Goal: Check status: Check status

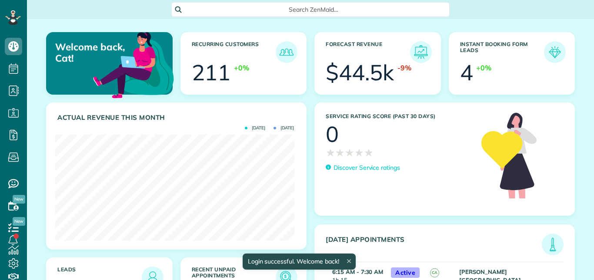
scroll to position [106, 239]
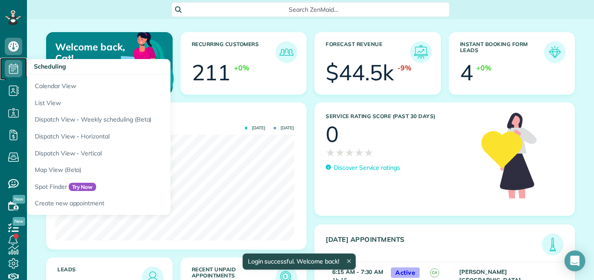
click at [11, 70] on icon at bounding box center [13, 68] width 17 height 17
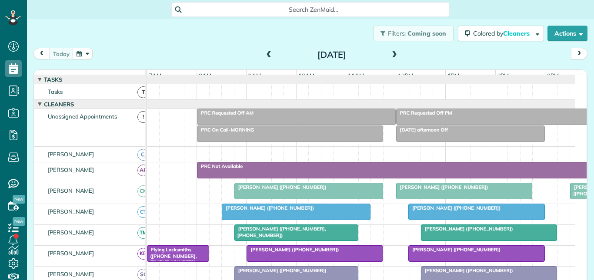
scroll to position [4, 4]
click at [393, 53] on span at bounding box center [395, 55] width 10 height 8
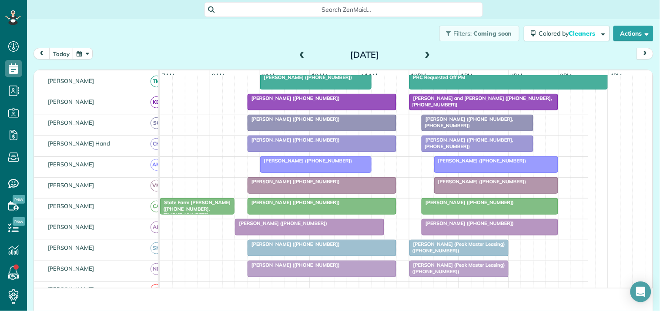
scroll to position [174, 0]
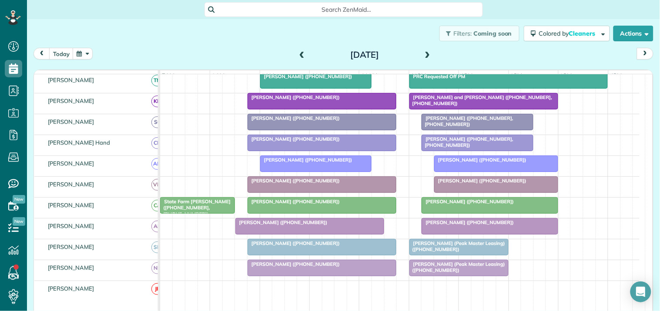
drag, startPoint x: 547, startPoint y: 2, endPoint x: 276, endPoint y: 41, distance: 273.3
click at [276, 41] on div "Filters: Coming soon Colored by Cleaners Color by Cleaner Color by Team Color b…" at bounding box center [343, 33] width 633 height 29
click at [426, 51] on span at bounding box center [428, 55] width 10 height 8
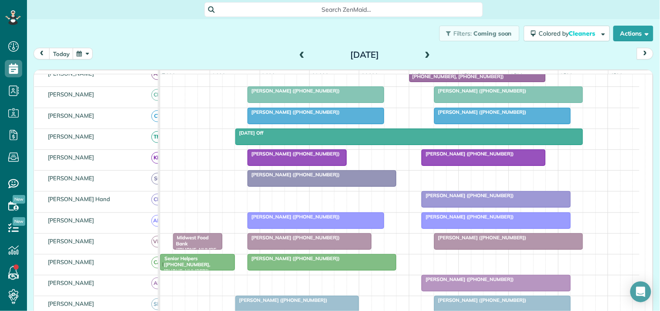
scroll to position [0, 0]
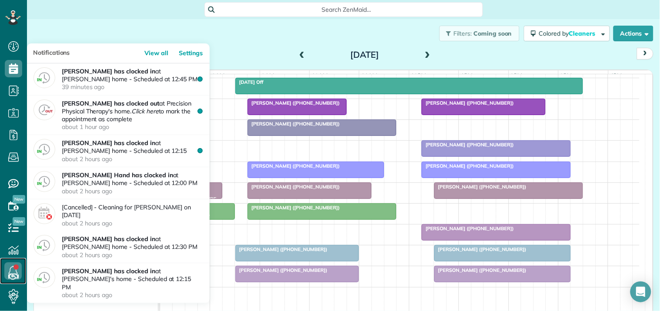
click at [13, 268] on icon at bounding box center [12, 271] width 17 height 17
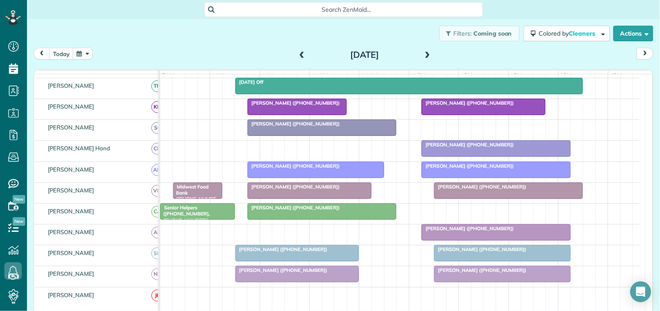
click at [263, 42] on div "Filters: Coming soon Colored by Cleaners Color by Cleaner Color by Team Color b…" at bounding box center [343, 33] width 633 height 29
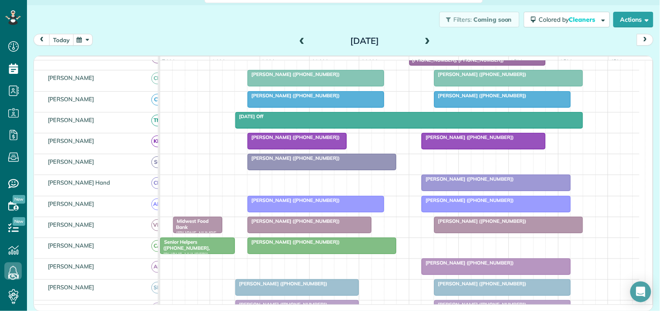
click at [62, 41] on button "today" at bounding box center [61, 40] width 24 height 12
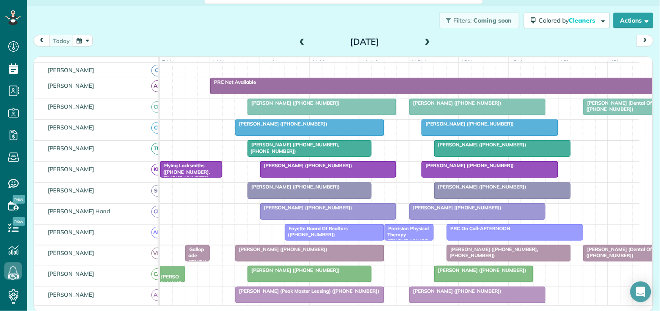
scroll to position [98, 0]
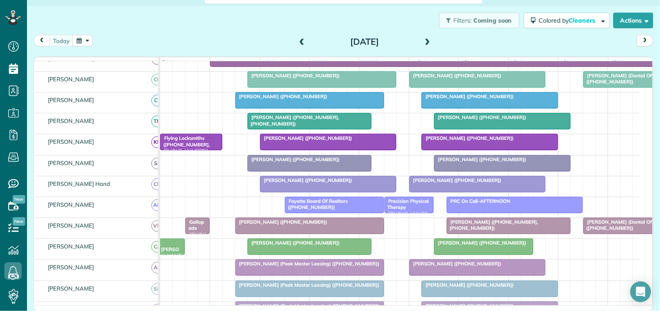
click at [533, 234] on div at bounding box center [508, 226] width 123 height 16
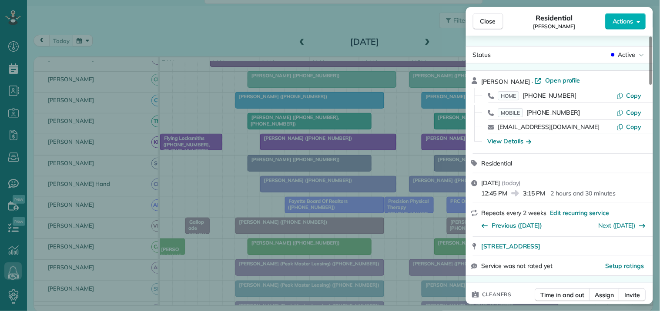
scroll to position [48, 0]
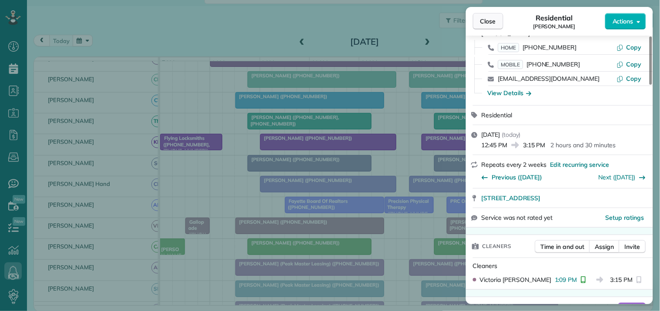
click at [490, 19] on span "Close" at bounding box center [488, 21] width 16 height 9
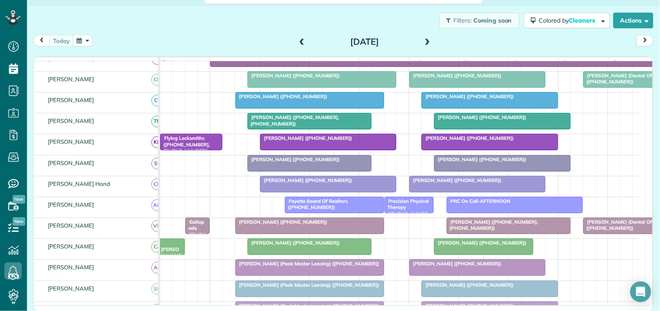
click at [367, 234] on div at bounding box center [310, 226] width 148 height 16
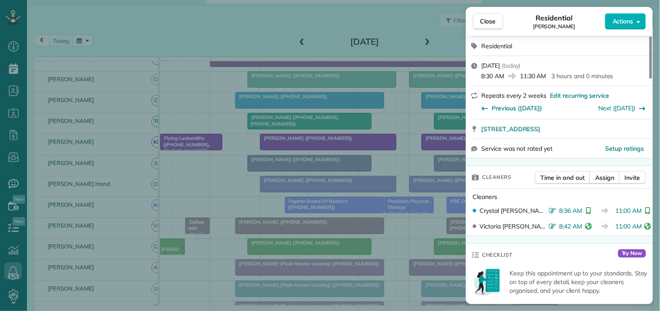
scroll to position [145, 0]
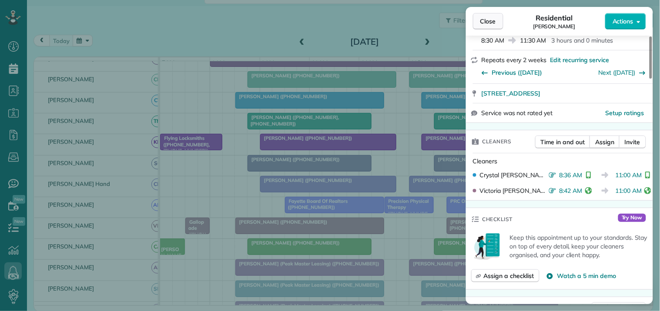
click at [489, 21] on span "Close" at bounding box center [488, 21] width 16 height 9
